Goal: Navigation & Orientation: Understand site structure

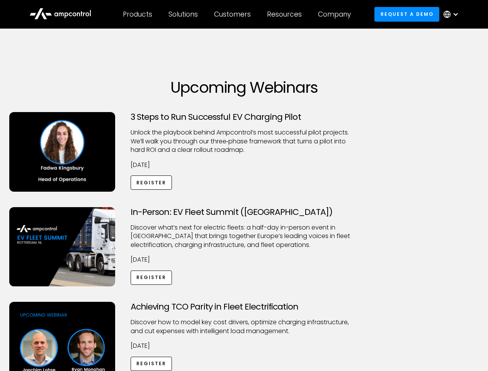
click at [238, 14] on div "Customers" at bounding box center [232, 14] width 37 height 9
click at [137, 14] on div "Products" at bounding box center [137, 14] width 29 height 9
click at [184, 14] on div "Solutions" at bounding box center [183, 14] width 29 height 9
click at [234, 14] on div "Customers" at bounding box center [232, 14] width 37 height 9
click at [286, 14] on div "Resources" at bounding box center [284, 14] width 35 height 9
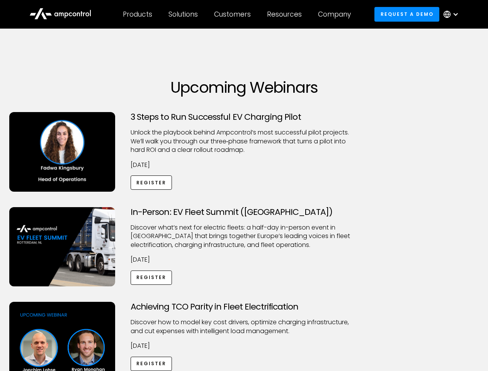
click at [337, 14] on div "Company" at bounding box center [334, 14] width 33 height 9
click at [453, 14] on div at bounding box center [456, 14] width 6 height 6
